Goal: Task Accomplishment & Management: Manage account settings

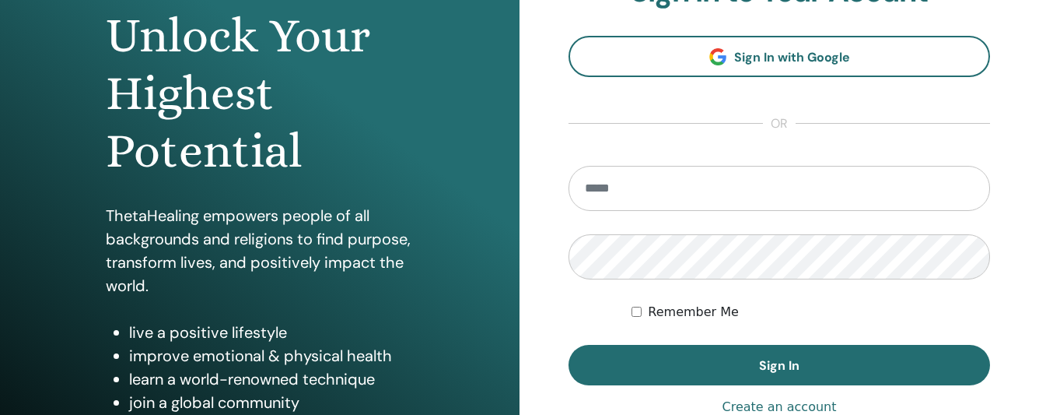
scroll to position [222, 0]
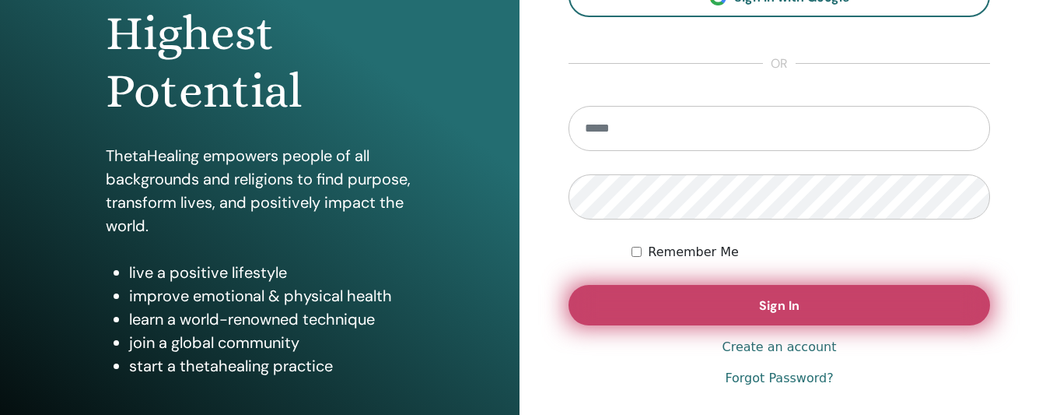
type input "**********"
click at [773, 306] on span "Sign In" at bounding box center [779, 305] width 40 height 16
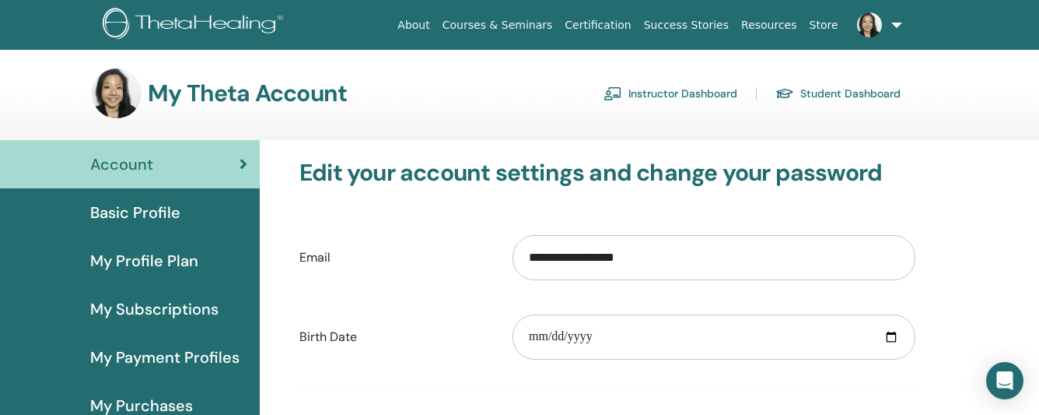
click at [682, 86] on link "Instructor Dashboard" at bounding box center [671, 93] width 134 height 25
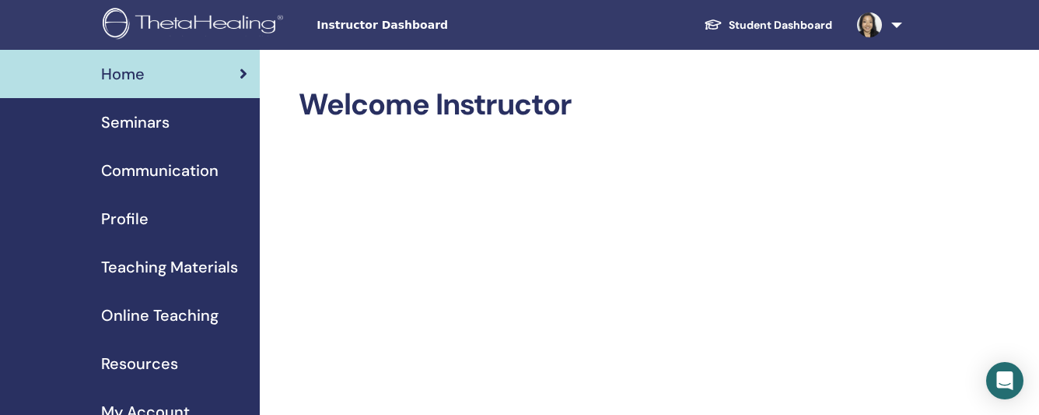
click at [134, 124] on span "Seminars" at bounding box center [135, 121] width 68 height 23
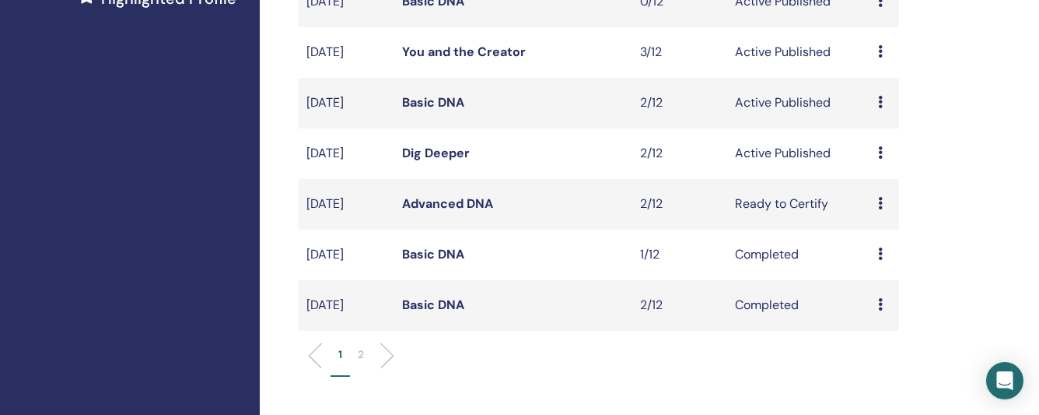
scroll to position [458, 0]
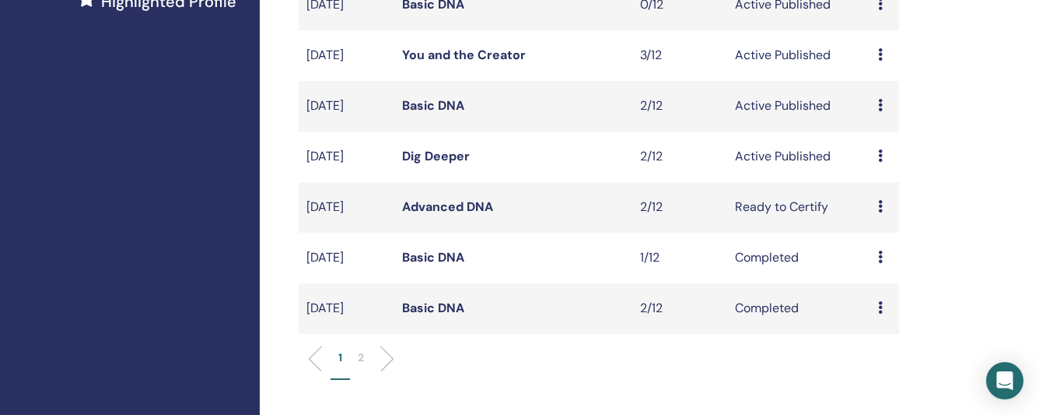
click at [440, 164] on link "Dig Deeper" at bounding box center [436, 156] width 68 height 16
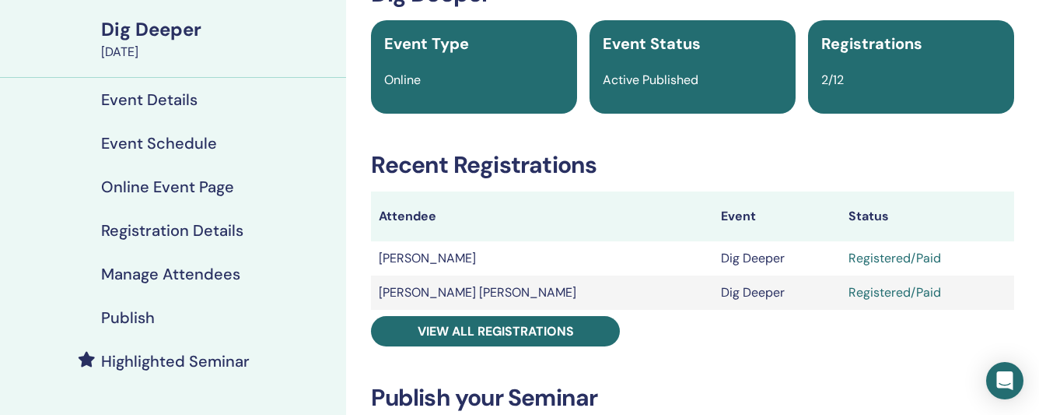
scroll to position [119, 0]
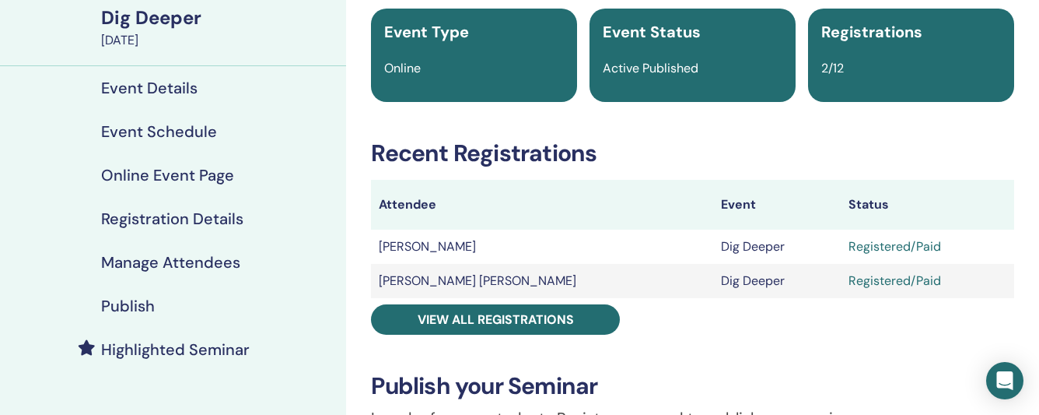
click at [228, 266] on h4 "Manage Attendees" at bounding box center [170, 262] width 139 height 19
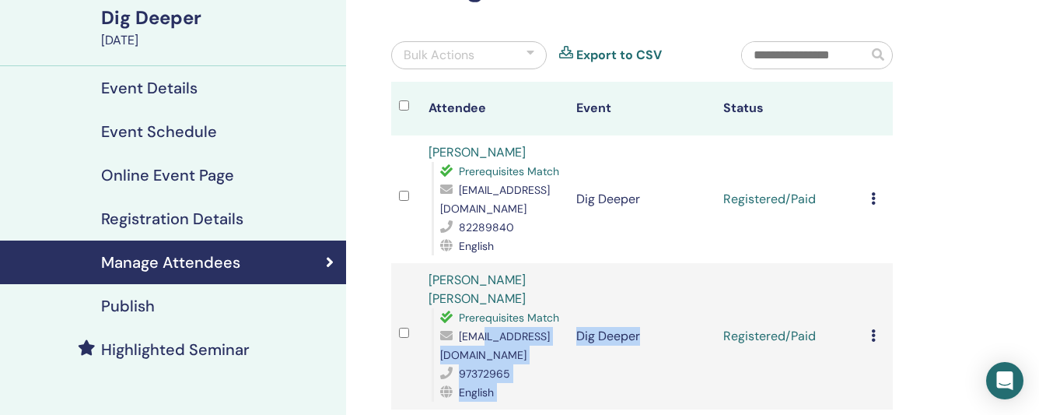
drag, startPoint x: 582, startPoint y: 337, endPoint x: 466, endPoint y: 338, distance: 115.9
click at [466, 338] on tr "[PERSON_NAME] [PERSON_NAME] Prerequisites Match [EMAIL_ADDRESS][DOMAIN_NAME] 97…" at bounding box center [642, 336] width 502 height 146
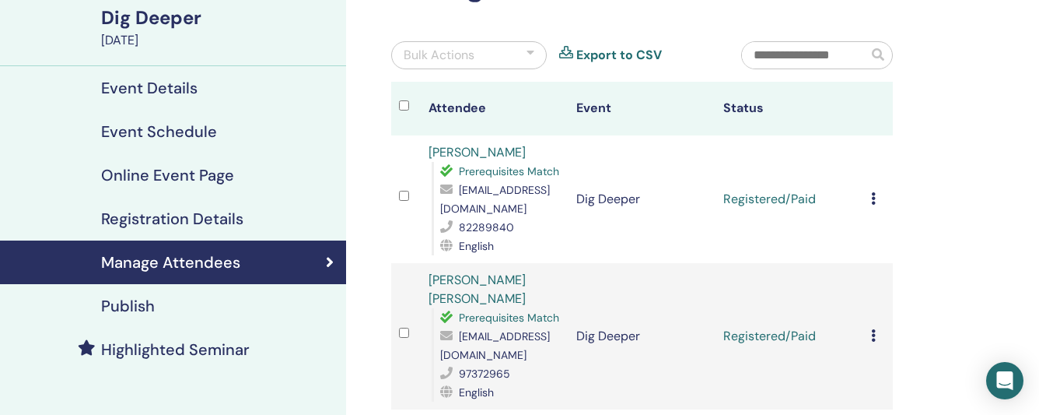
click at [372, 351] on div "Manage Attendees Bulk Actions Export to CSV Attendee Event Status [PERSON_NAME]…" at bounding box center [692, 310] width 693 height 758
drag, startPoint x: 440, startPoint y: 336, endPoint x: 579, endPoint y: 341, distance: 138.5
click at [550, 341] on span "[EMAIL_ADDRESS][DOMAIN_NAME]" at bounding box center [495, 345] width 110 height 33
copy span "[EMAIL_ADDRESS][DOMAIN_NAME]"
drag, startPoint x: 506, startPoint y: 355, endPoint x: 460, endPoint y: 353, distance: 45.9
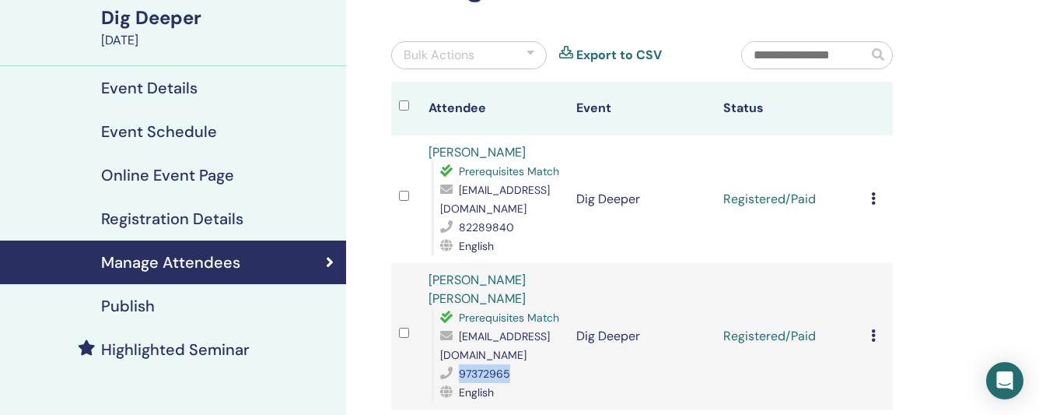
click at [460, 366] on span "97372965" at bounding box center [484, 373] width 51 height 14
copy span "97372965"
